Goal: Task Accomplishment & Management: Manage account settings

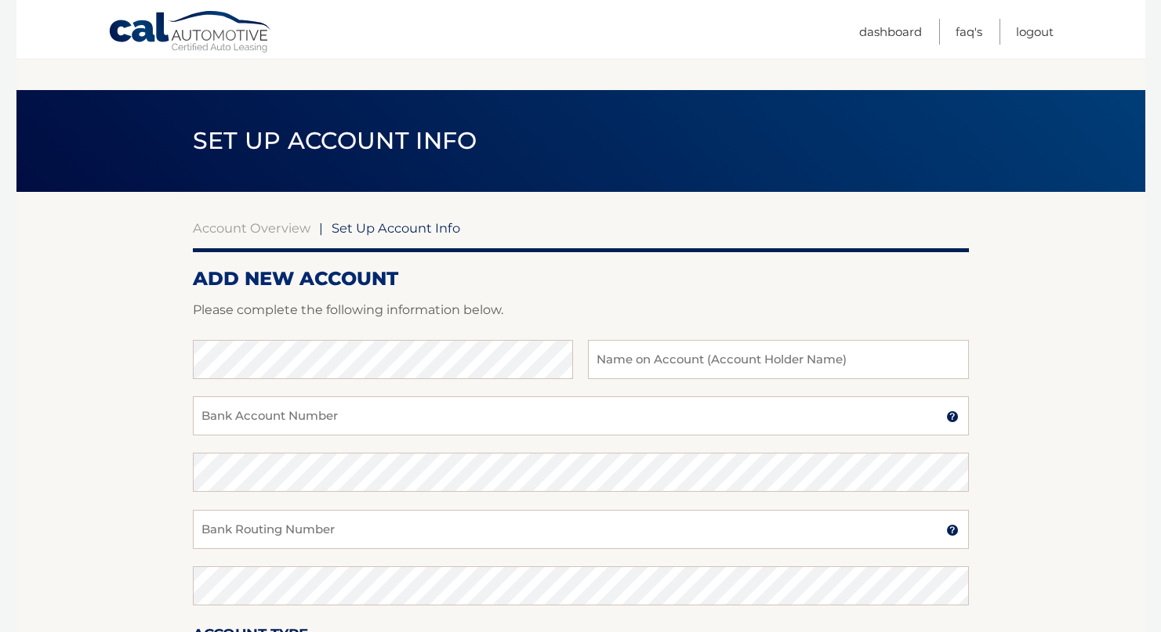
scroll to position [105, 0]
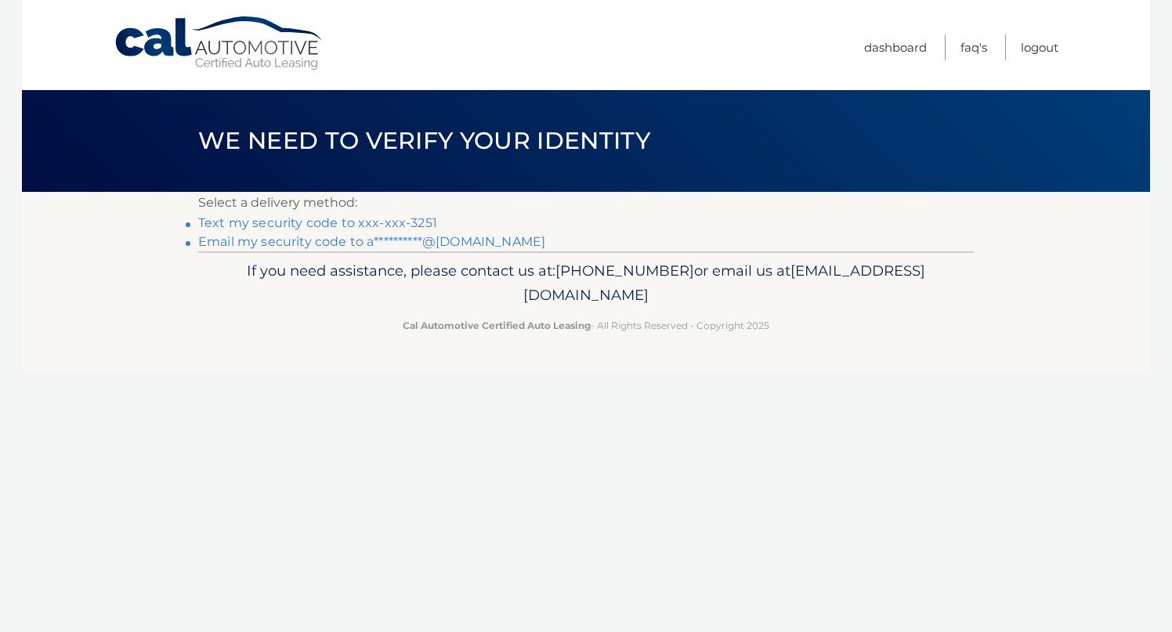
click at [342, 223] on link "Text my security code to xxx-xxx-3251" at bounding box center [317, 222] width 239 height 15
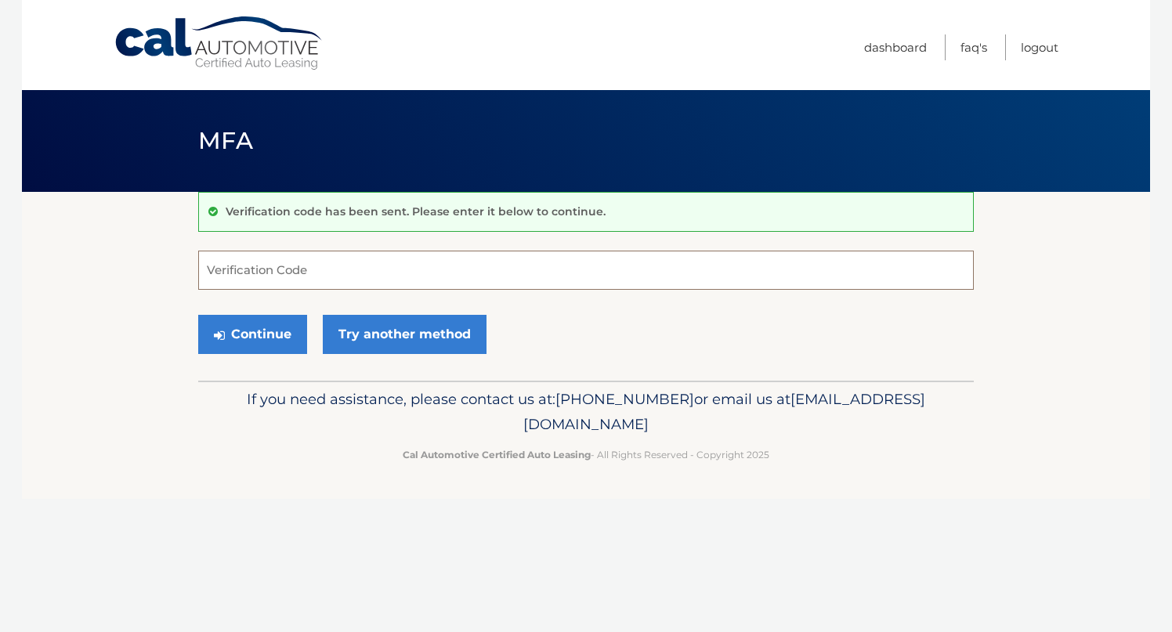
click at [328, 273] on input "Verification Code" at bounding box center [586, 270] width 776 height 39
type input "752600"
click at [218, 341] on icon "submit" at bounding box center [219, 335] width 11 height 13
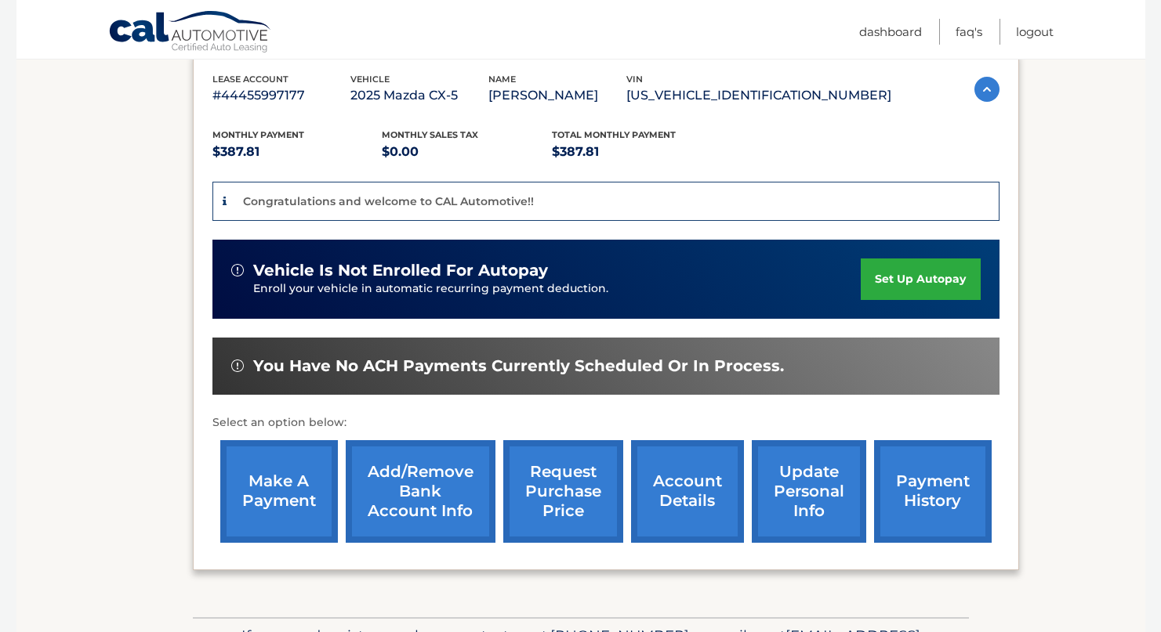
scroll to position [296, 0]
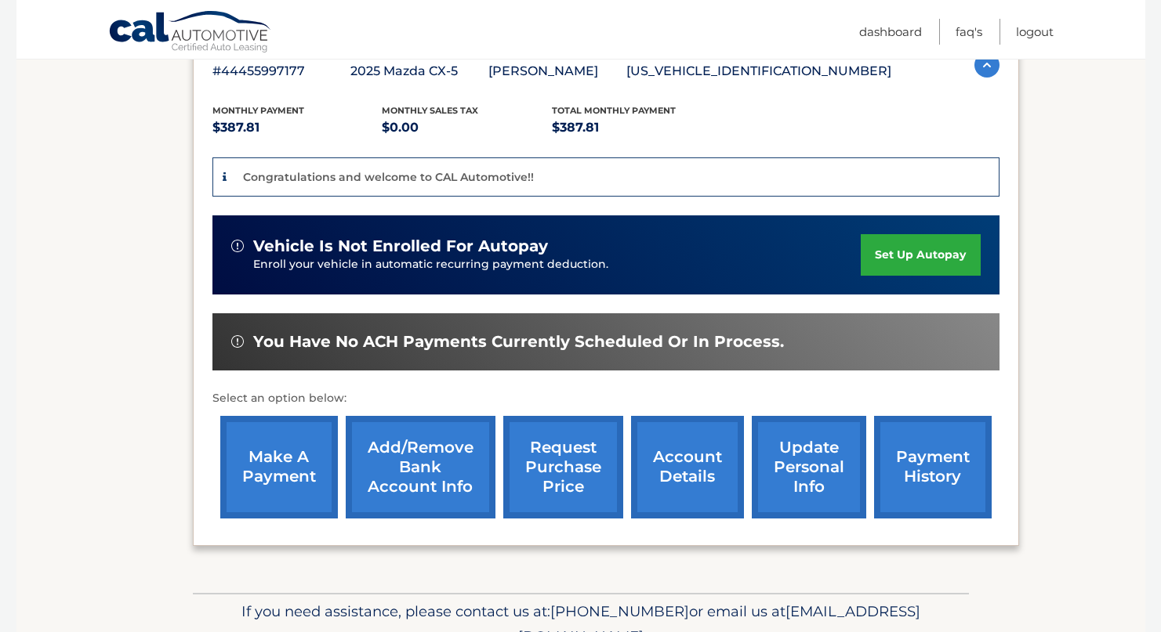
click at [902, 249] on link "set up autopay" at bounding box center [919, 255] width 119 height 42
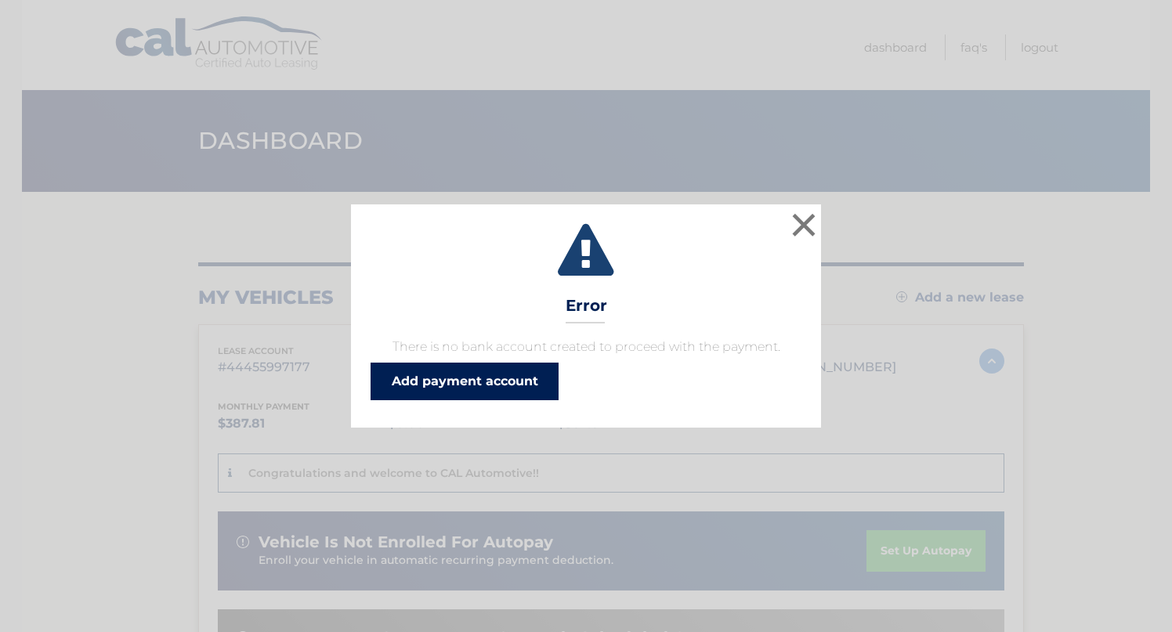
click at [508, 382] on link "Add payment account" at bounding box center [465, 382] width 188 height 38
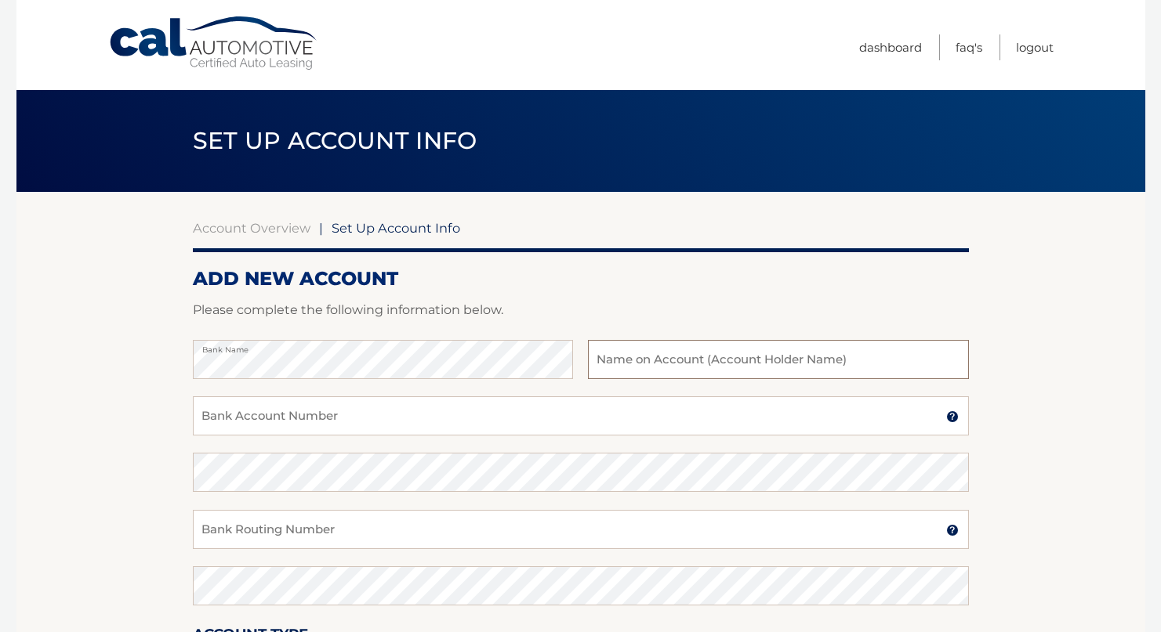
click at [898, 350] on input "text" at bounding box center [778, 359] width 380 height 39
type input "Andrew Hemmings"
click at [619, 420] on input "Bank Account Number" at bounding box center [581, 416] width 776 height 39
click at [331, 415] on input "Bank Account Number" at bounding box center [581, 416] width 776 height 39
type input "970783585"
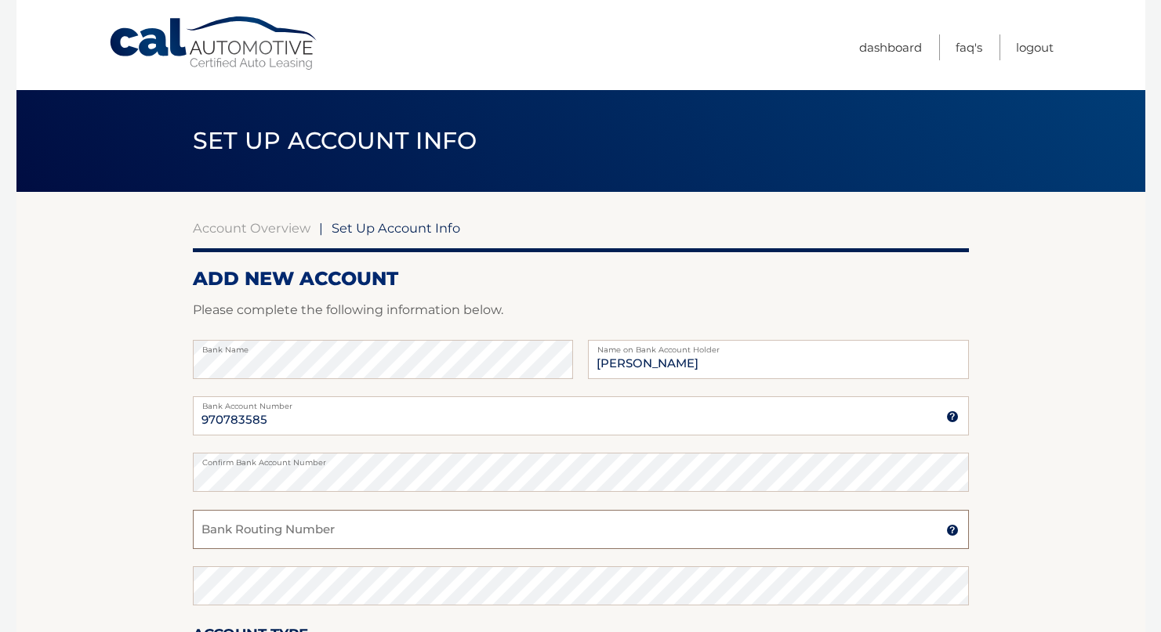
click at [331, 527] on input "Bank Routing Number" at bounding box center [581, 529] width 776 height 39
type input "021000021"
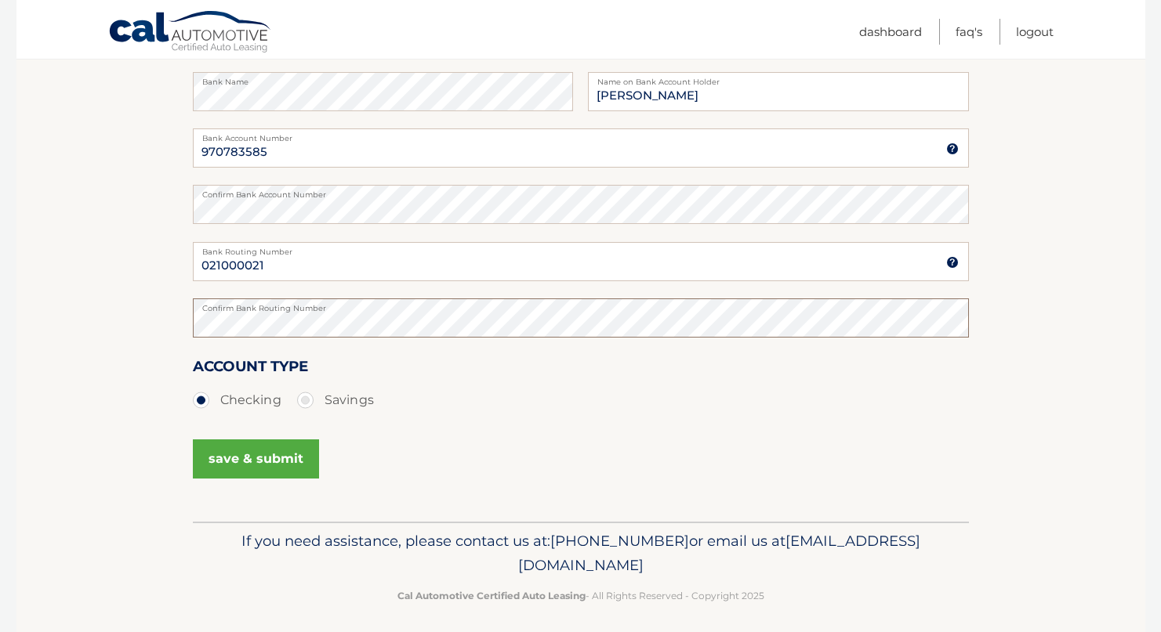
scroll to position [271, 0]
click at [389, 431] on div "save & submit" at bounding box center [581, 465] width 776 height 71
click at [380, 452] on div "save & submit" at bounding box center [581, 465] width 776 height 71
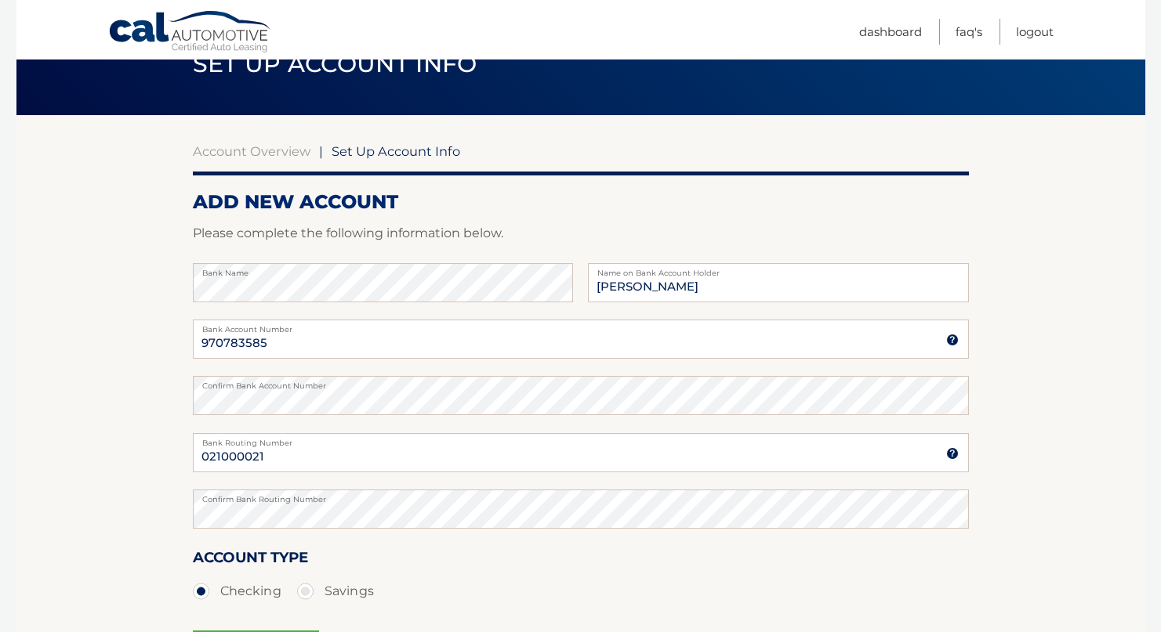
scroll to position [277, 0]
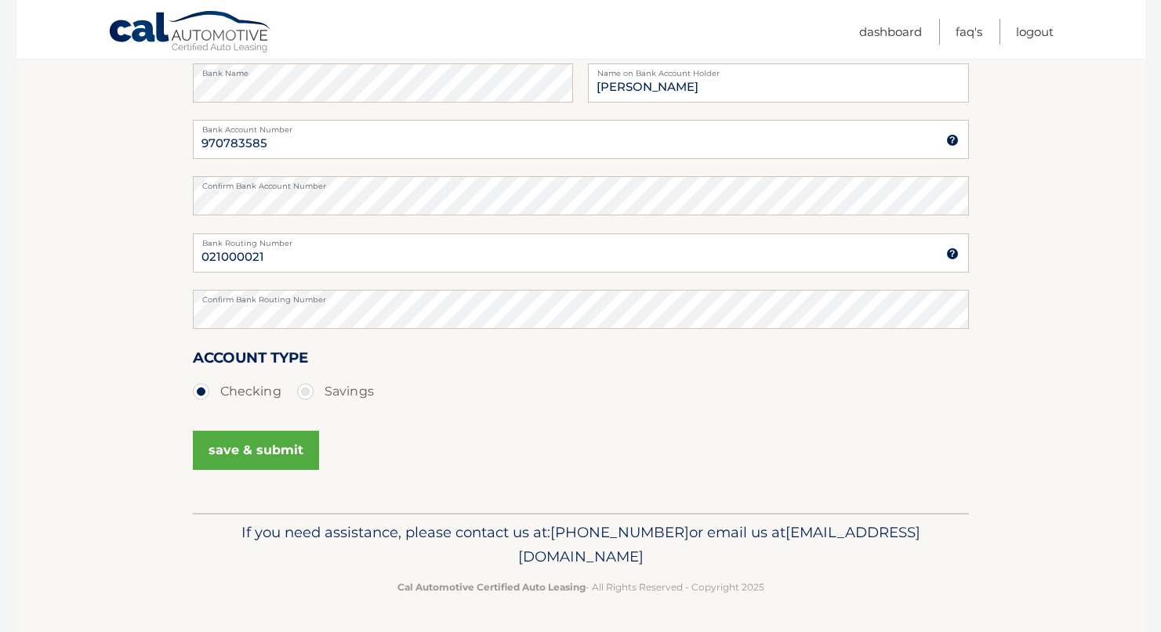
click at [244, 436] on button "save & submit" at bounding box center [256, 450] width 126 height 39
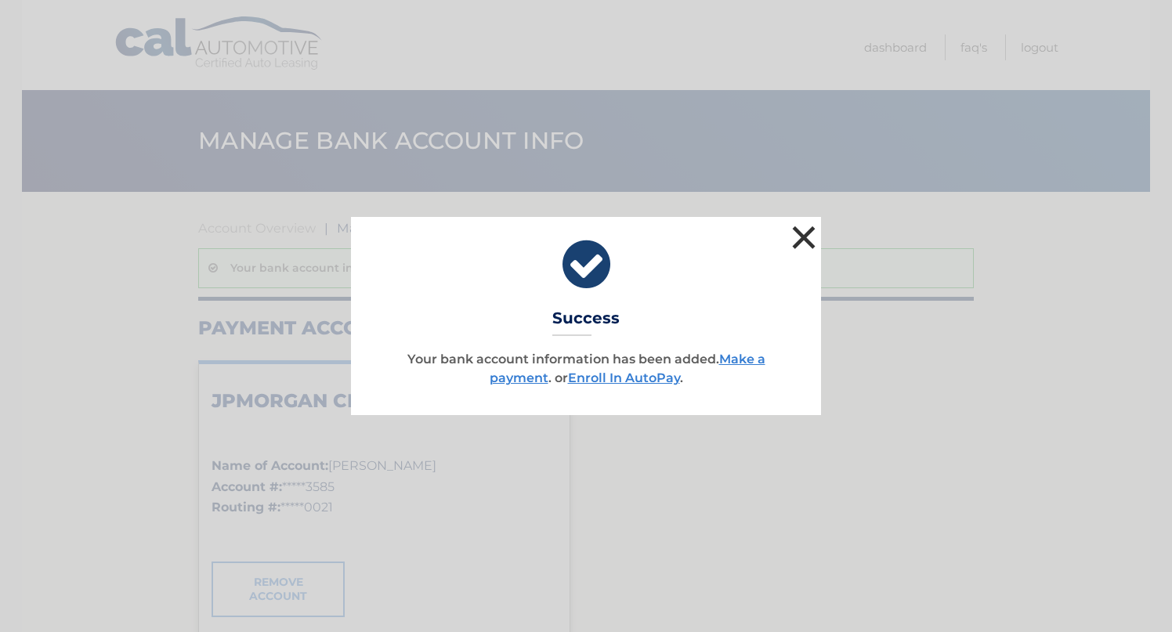
click at [810, 235] on button "×" at bounding box center [803, 237] width 31 height 31
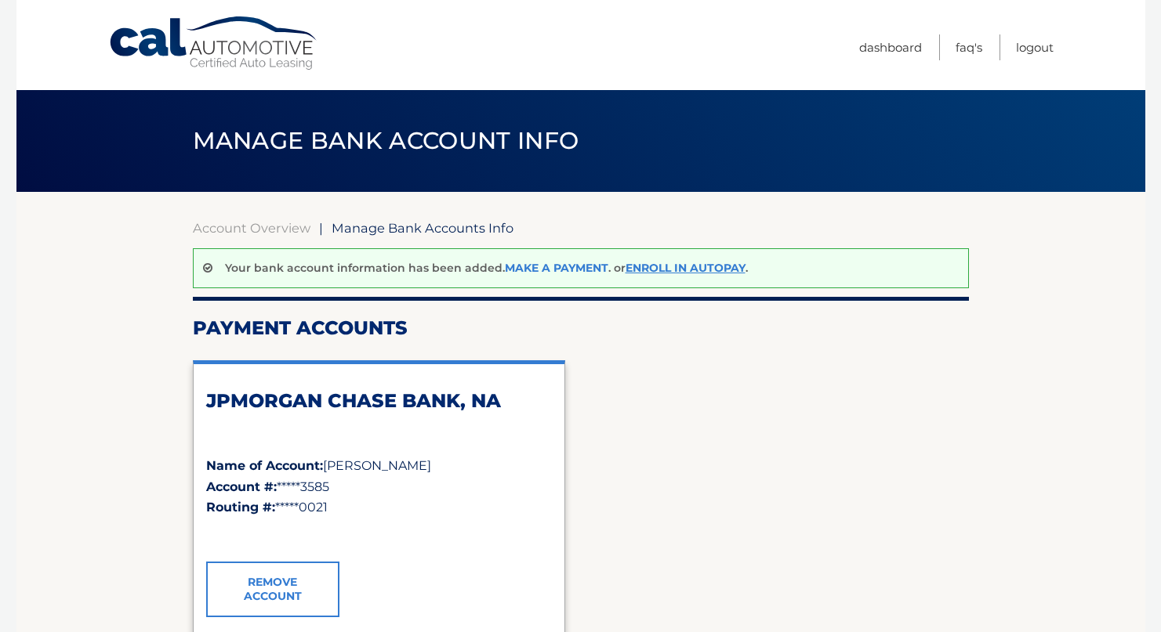
click at [520, 270] on link "Make a payment" at bounding box center [556, 268] width 103 height 14
click at [134, 30] on link "Cal Automotive" at bounding box center [214, 44] width 212 height 56
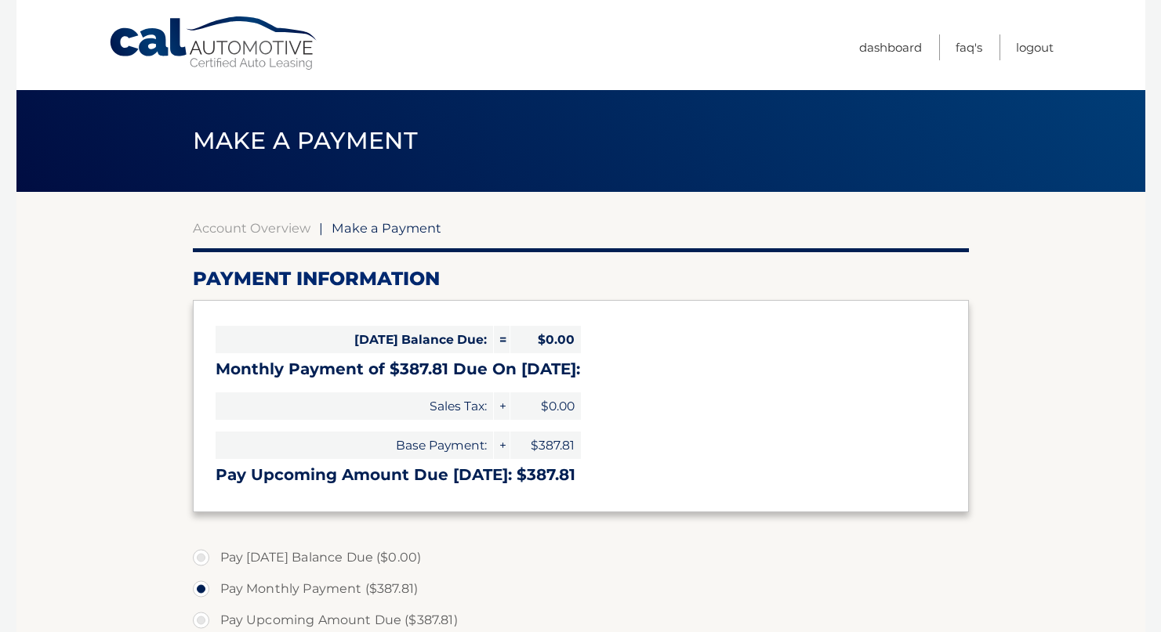
select select "YmUxMDU2MTAtNGU0NS00MWJmLWEwYzEtZjI5MWYwNGVmYTlj"
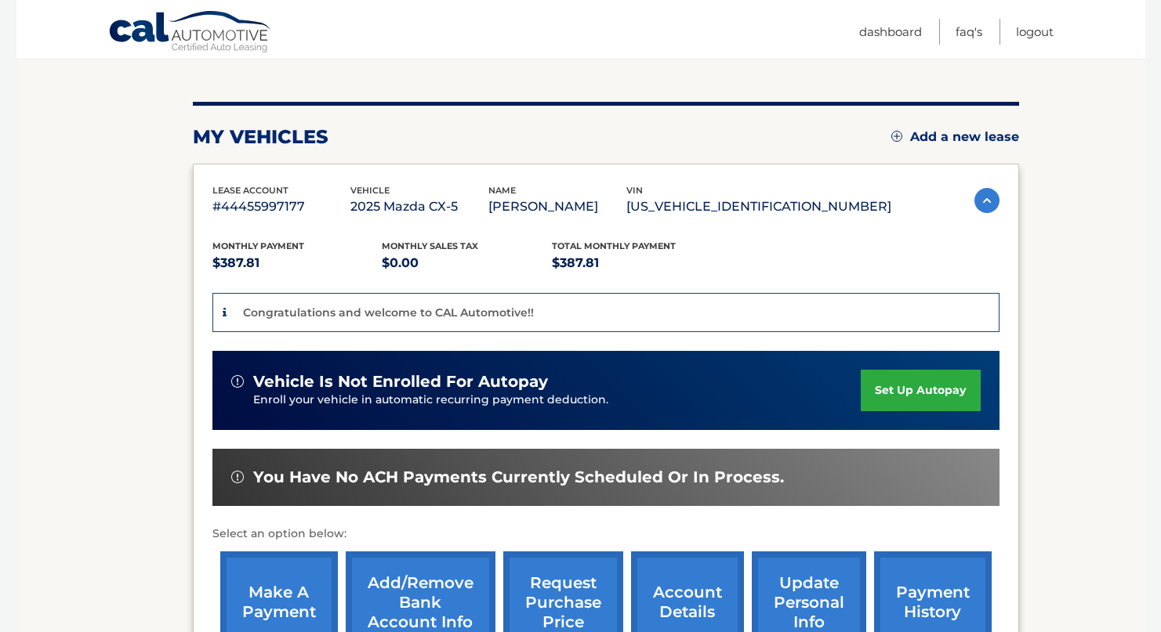
scroll to position [172, 0]
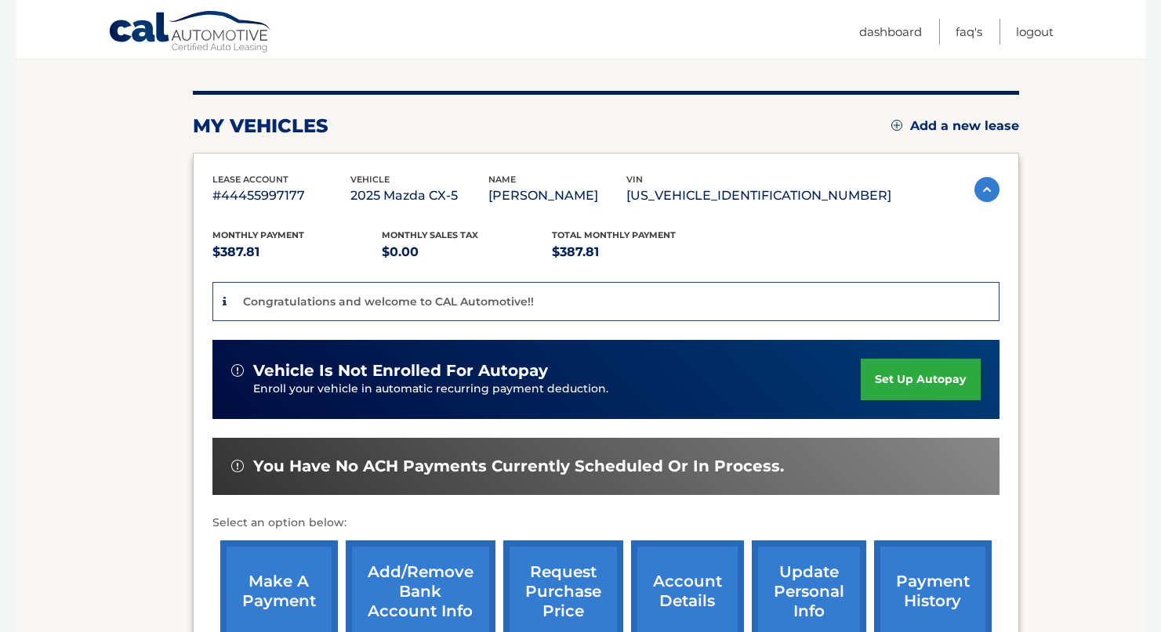
click at [918, 375] on link "set up autopay" at bounding box center [919, 380] width 119 height 42
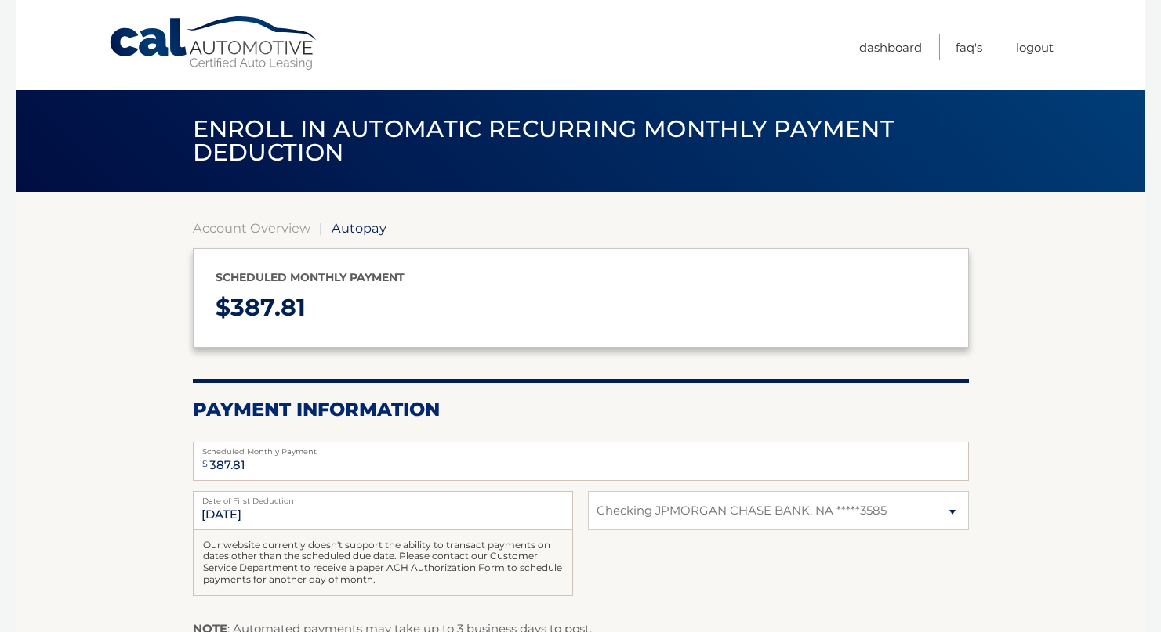
select select "YmUxMDU2MTAtNGU0NS00MWJmLWEwYzEtZjI5MWYwNGVmYTlj"
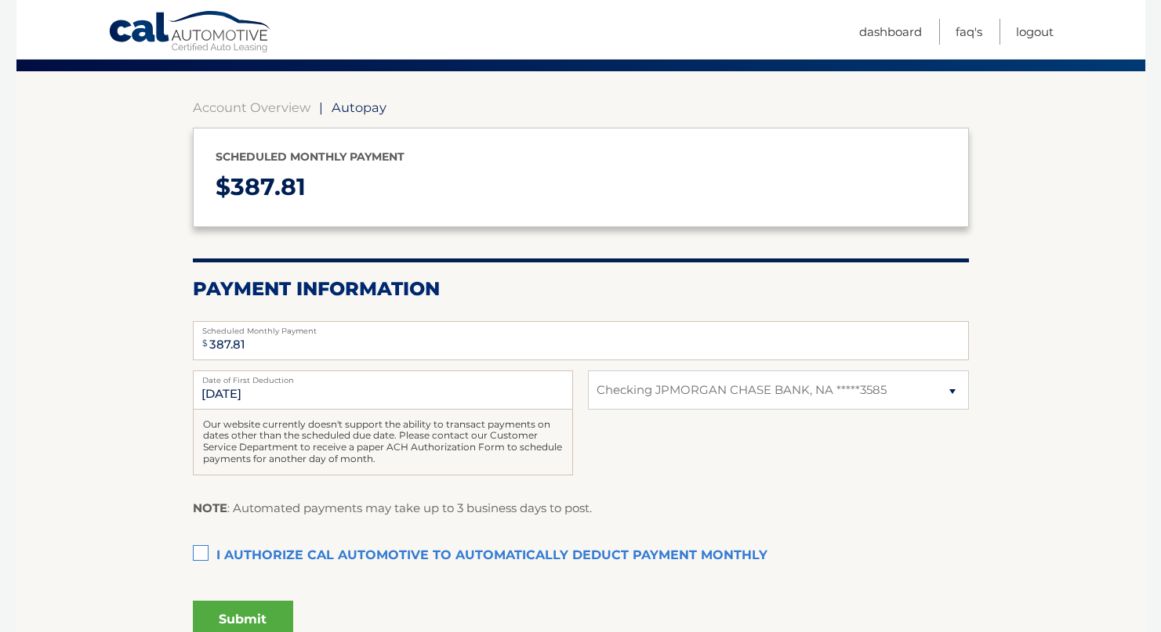
scroll to position [130, 0]
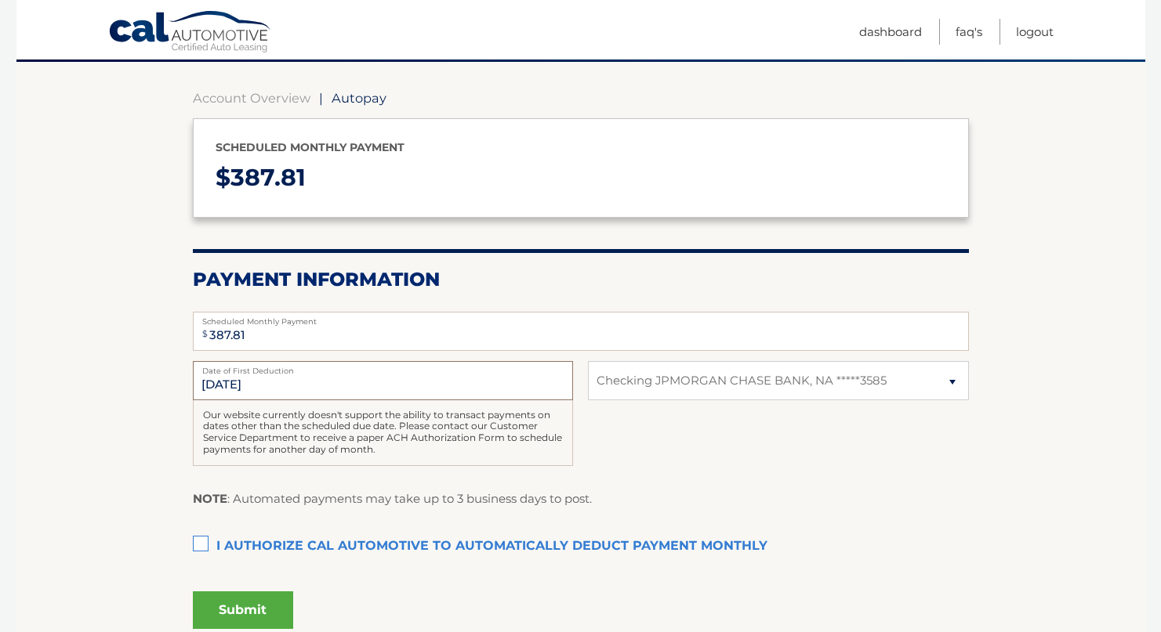
click at [537, 380] on input "[DATE]" at bounding box center [383, 380] width 380 height 39
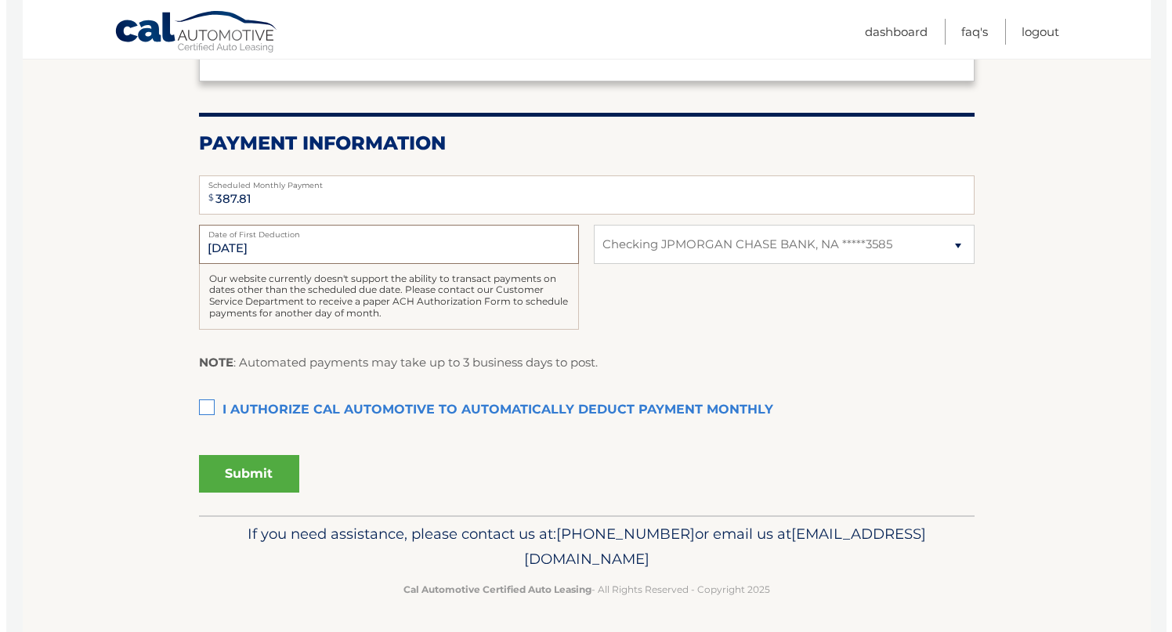
scroll to position [268, 0]
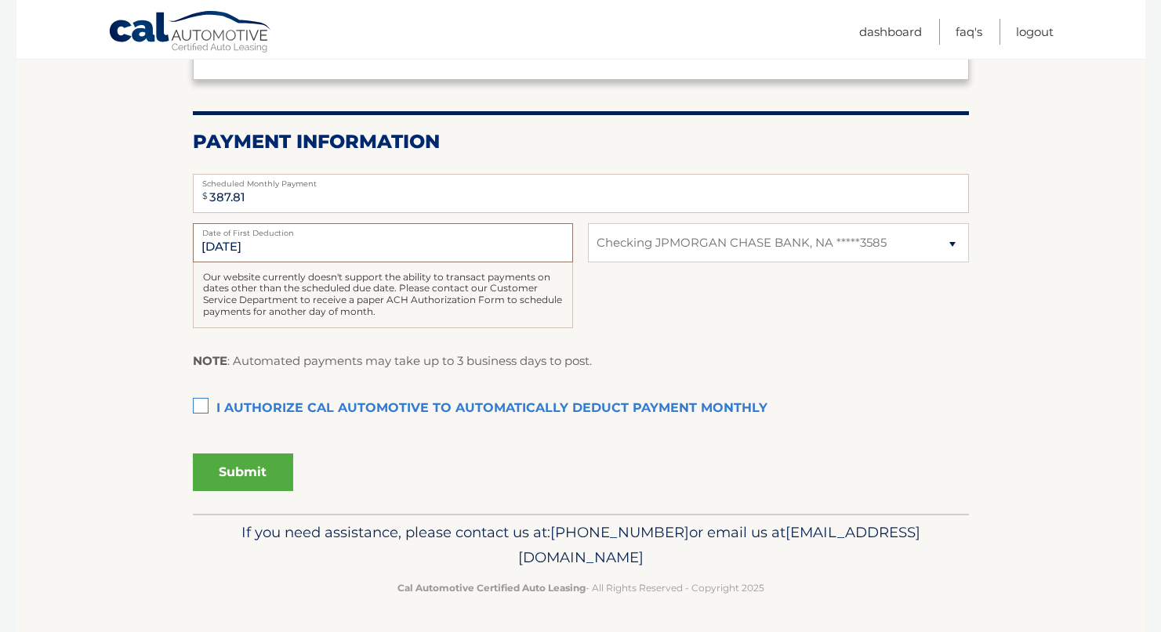
click at [258, 247] on input "[DATE]" at bounding box center [383, 242] width 380 height 39
click at [200, 408] on label "I authorize cal automotive to automatically deduct payment monthly This checkbo…" at bounding box center [581, 408] width 776 height 31
click at [0, 0] on input "I authorize cal automotive to automatically deduct payment monthly This checkbo…" at bounding box center [0, 0] width 0 height 0
click at [772, 237] on select "Select Bank Account Checking JPMORGAN CHASE BANK, NA *****3585" at bounding box center [778, 242] width 380 height 39
click at [245, 465] on button "Submit" at bounding box center [243, 473] width 100 height 38
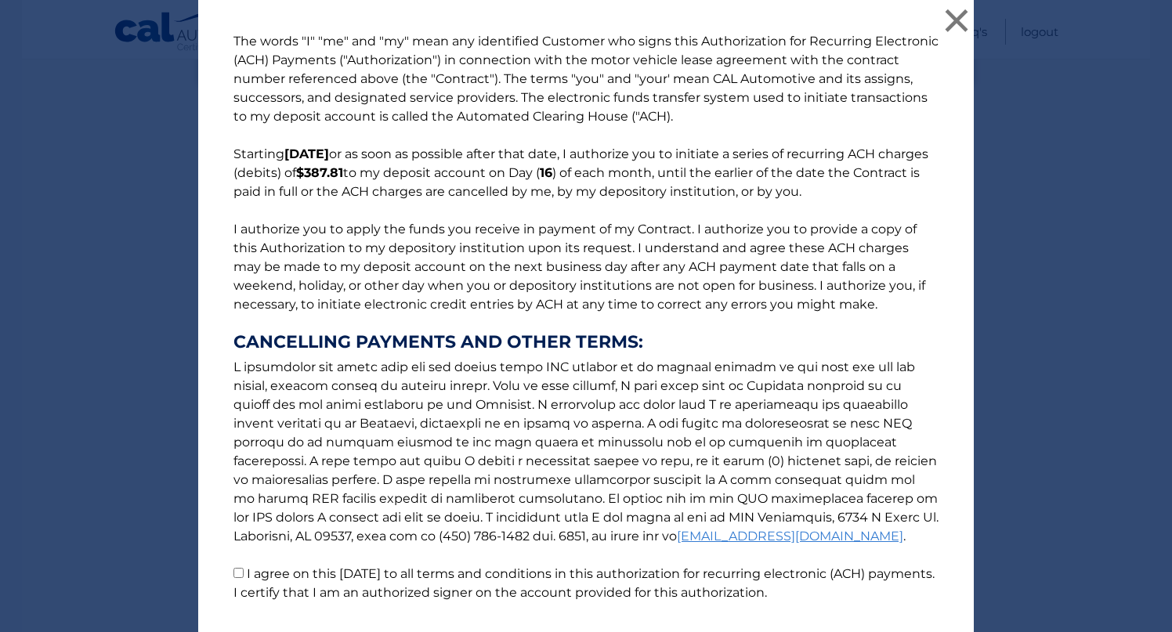
scroll to position [107, 0]
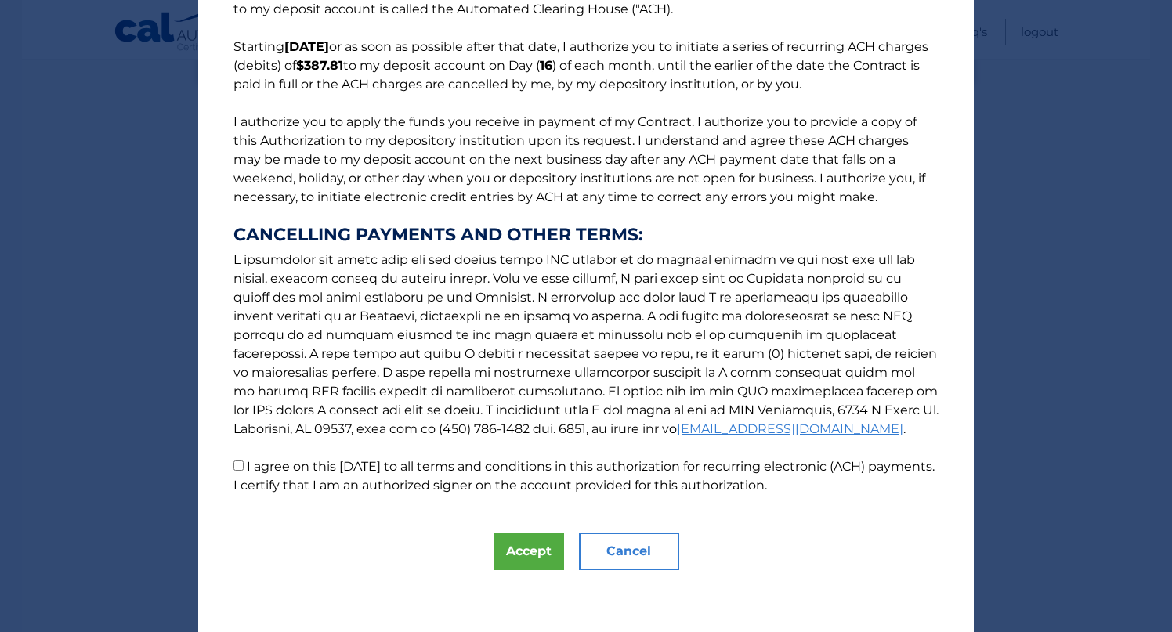
click at [234, 465] on input "I agree on this [DATE] to all terms and conditions in this authorization for re…" at bounding box center [239, 466] width 10 height 10
checkbox input "true"
click at [509, 550] on button "Accept" at bounding box center [529, 552] width 71 height 38
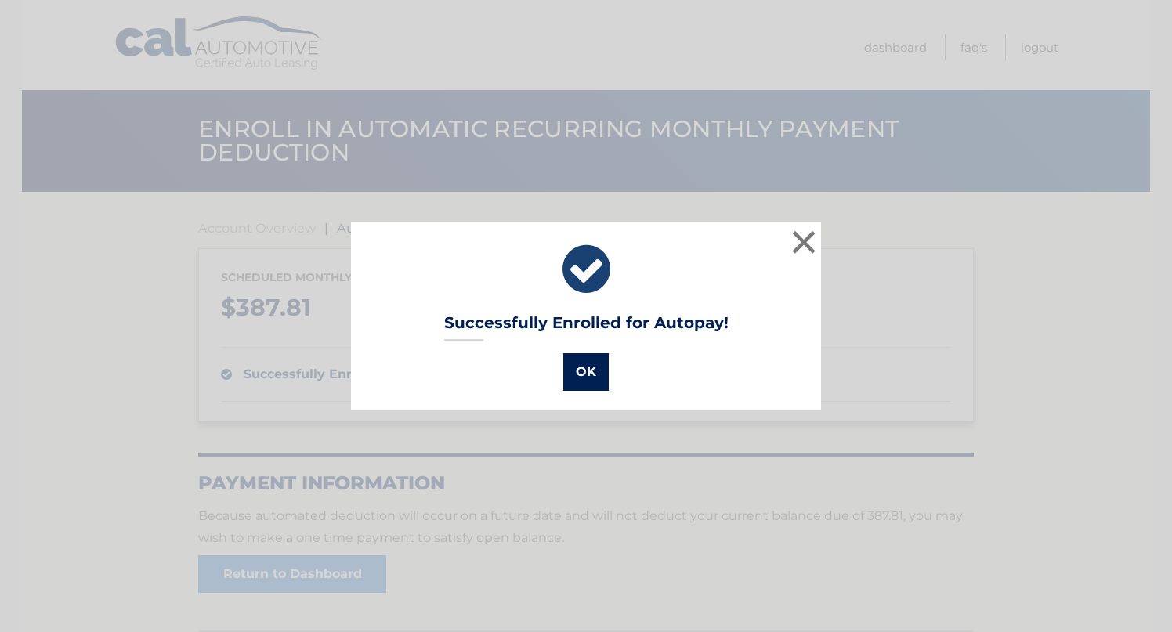
click at [578, 377] on button "OK" at bounding box center [585, 372] width 45 height 38
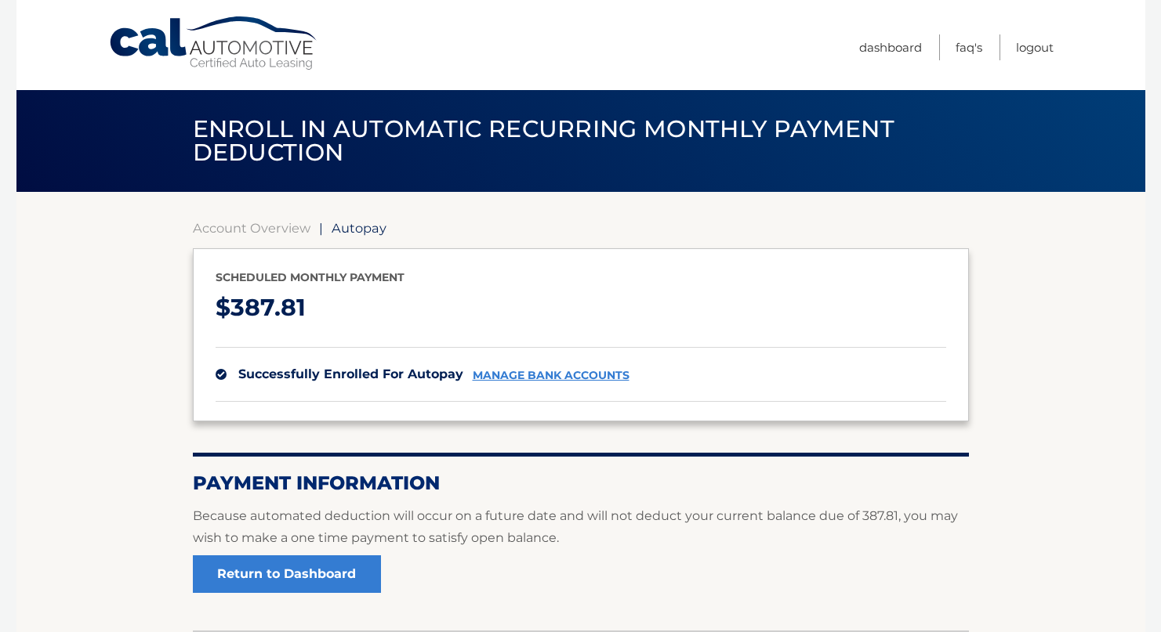
click at [562, 266] on div "Scheduled monthly payment $ 387.81 successfully enrolled for autopay manage ban…" at bounding box center [581, 334] width 776 height 173
click at [871, 479] on h2 "Payment Information" at bounding box center [581, 484] width 776 height 24
